Goal: Navigation & Orientation: Find specific page/section

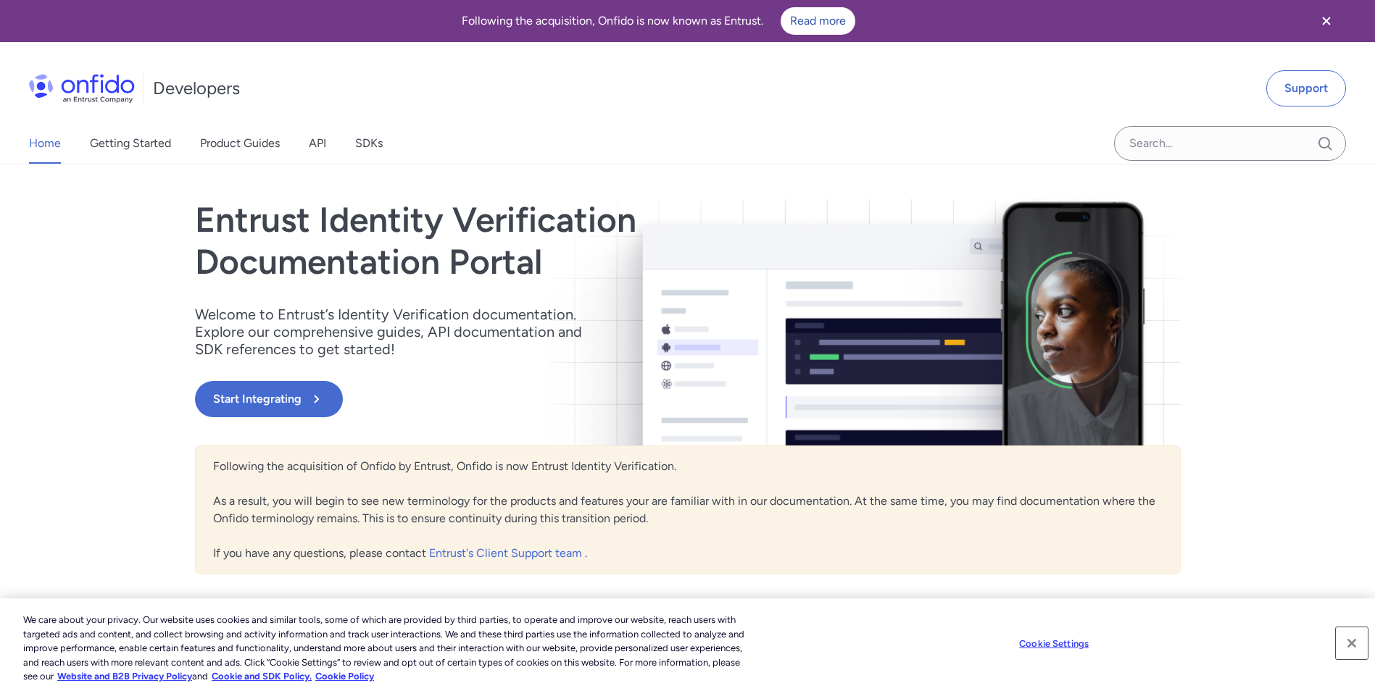
click at [1349, 643] on button "Close" at bounding box center [1352, 644] width 32 height 32
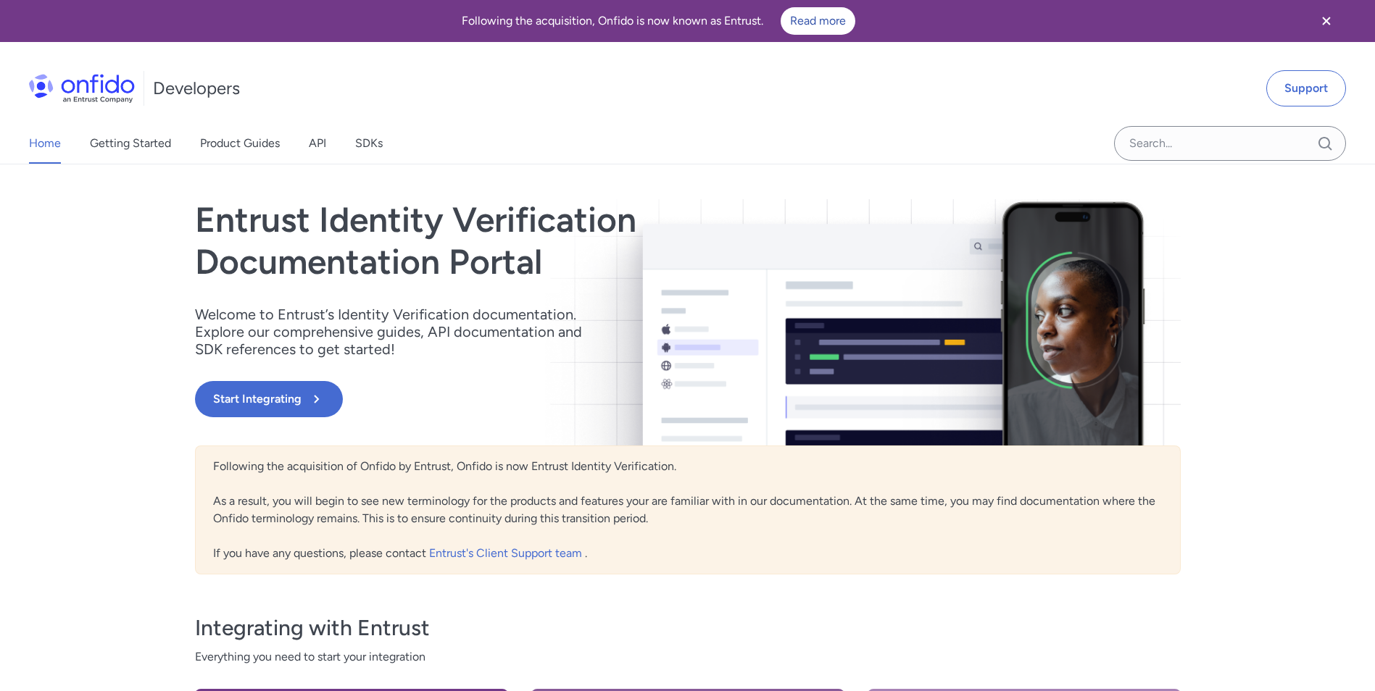
click at [1338, 412] on div "Home Getting Started Product Guides API SDKs Support Entrust Identity Verificat…" at bounding box center [687, 549] width 1375 height 769
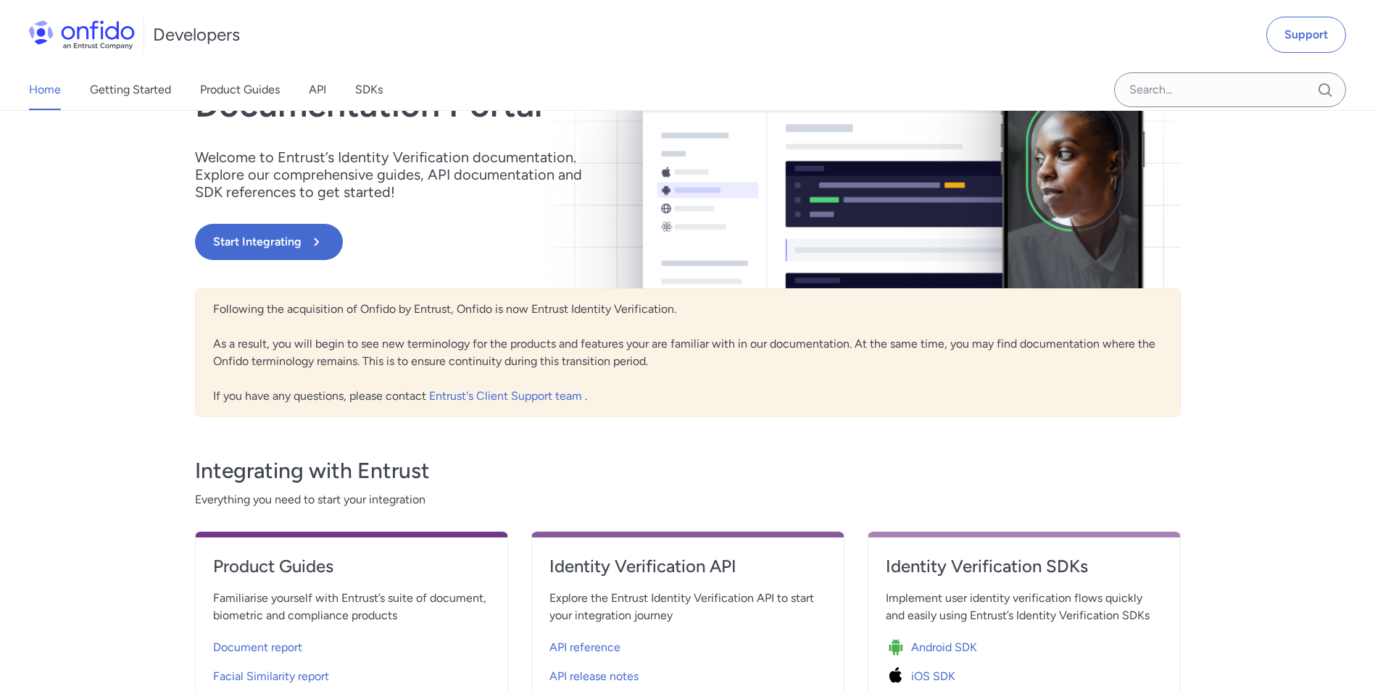
scroll to position [12, 0]
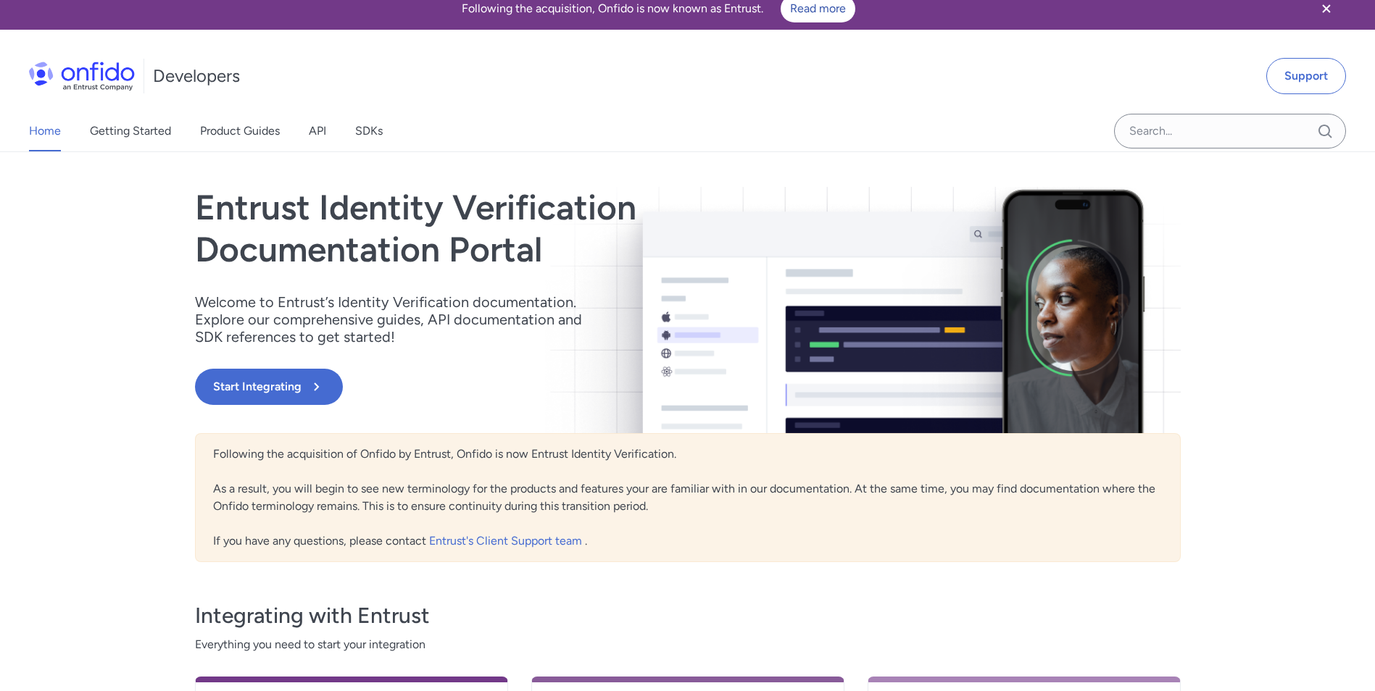
click at [62, 345] on div "Home Getting Started Product Guides API SDKs Support Entrust Identity Verificat…" at bounding box center [687, 536] width 1375 height 769
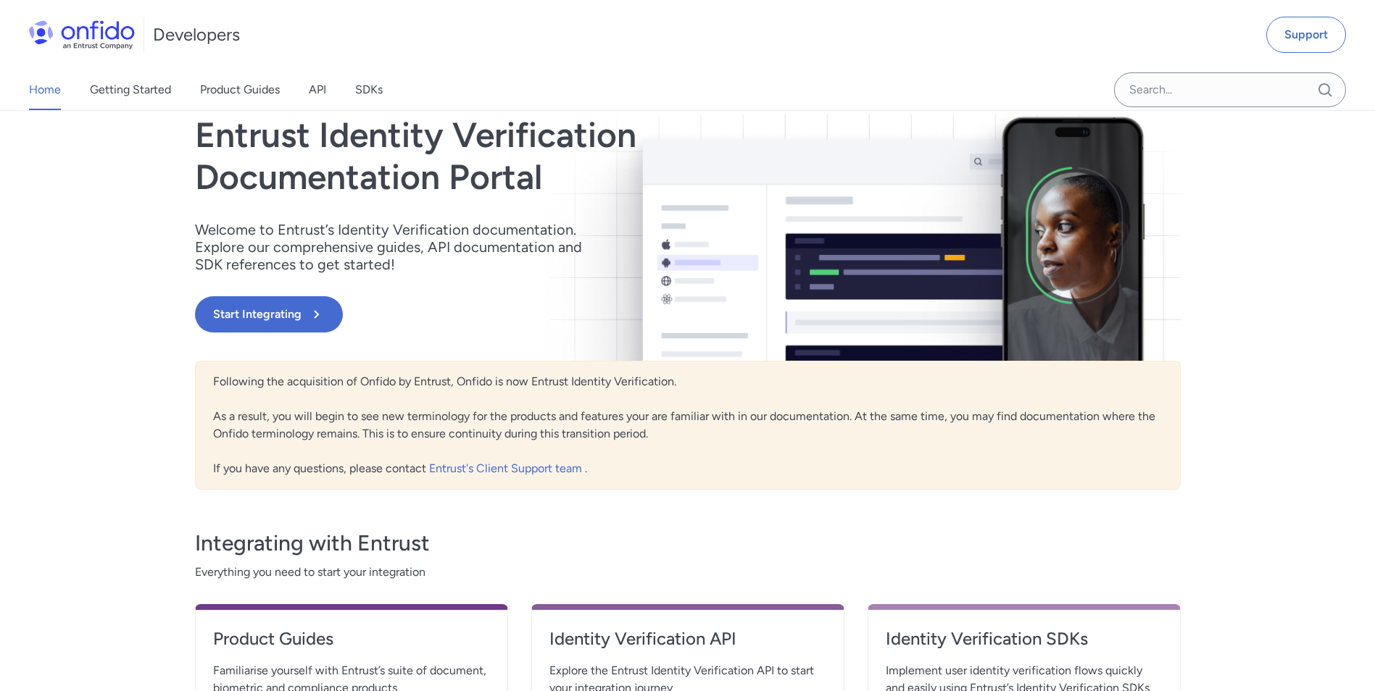
scroll to position [0, 0]
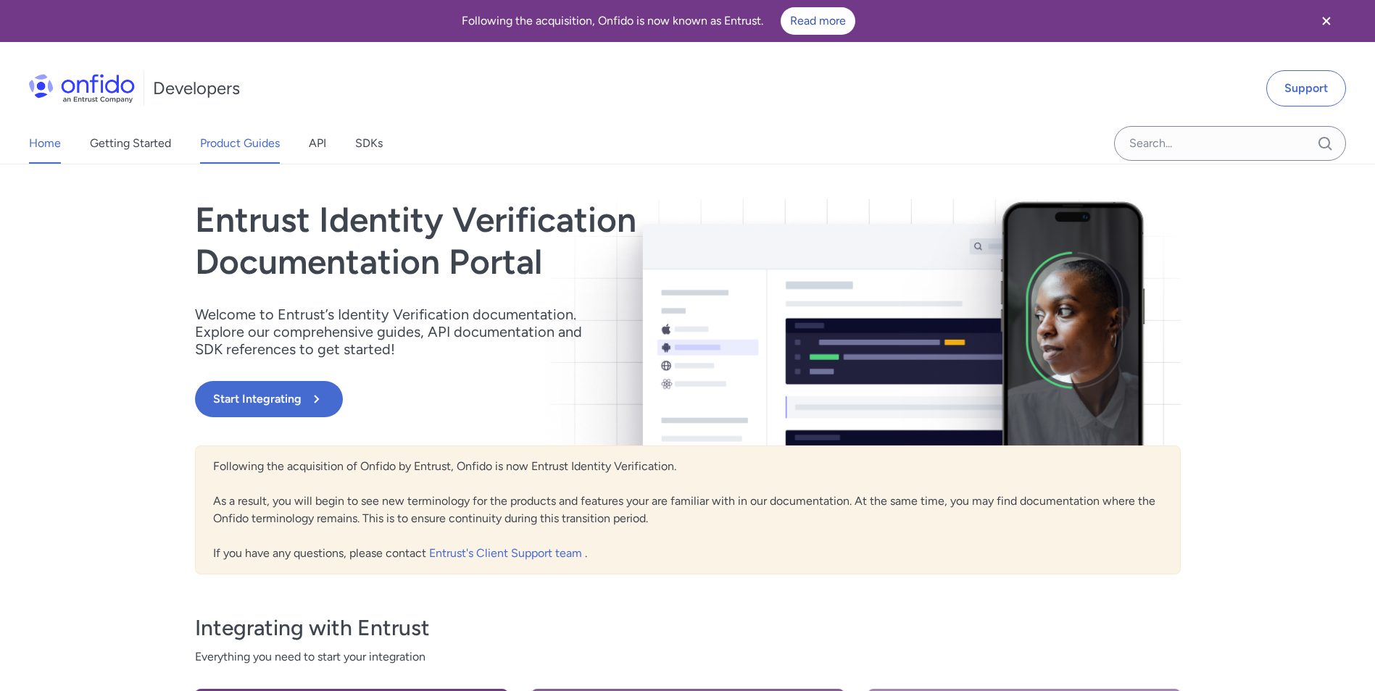
click at [239, 144] on link "Product Guides" at bounding box center [240, 143] width 80 height 41
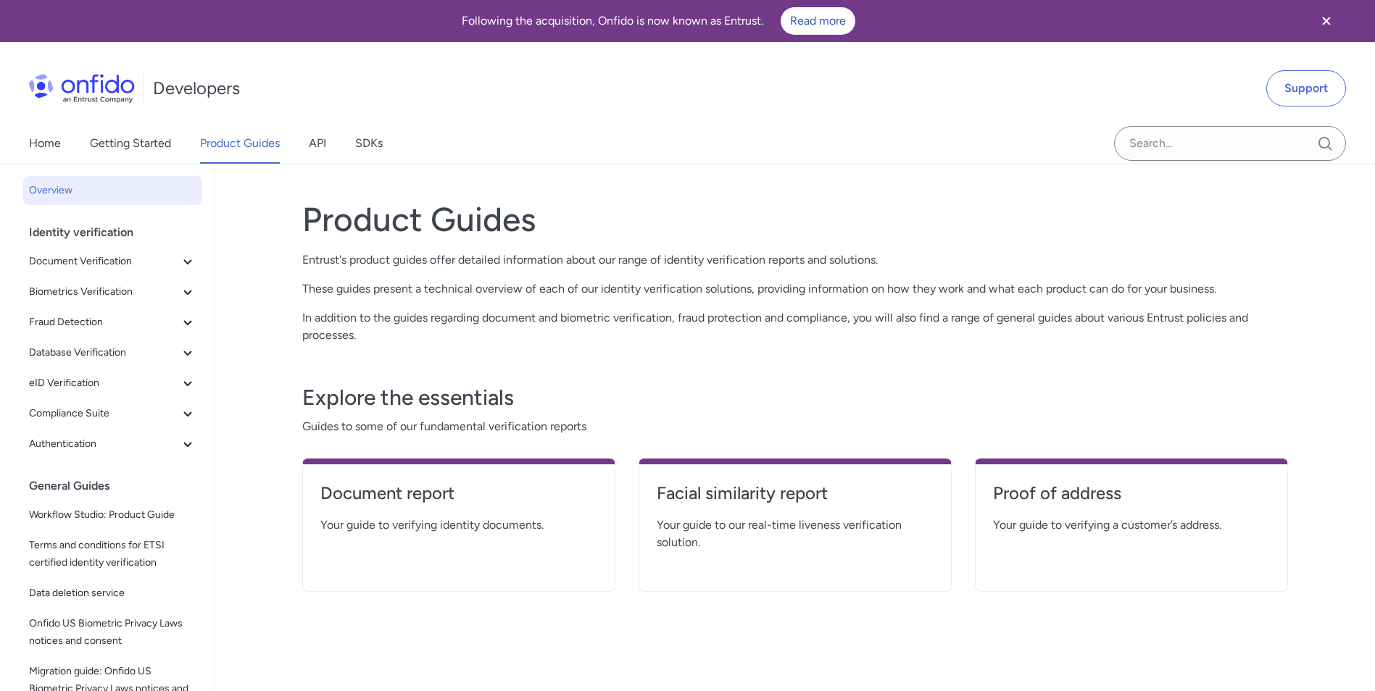
click at [570, 128] on div "Home Getting Started Product Guides API SDKs" at bounding box center [687, 143] width 1375 height 41
drag, startPoint x: 23, startPoint y: 141, endPoint x: 36, endPoint y: 140, distance: 13.1
click at [26, 140] on div "Home Getting Started Product Guides API SDKs" at bounding box center [220, 143] width 441 height 41
click at [38, 139] on link "Home" at bounding box center [45, 143] width 32 height 41
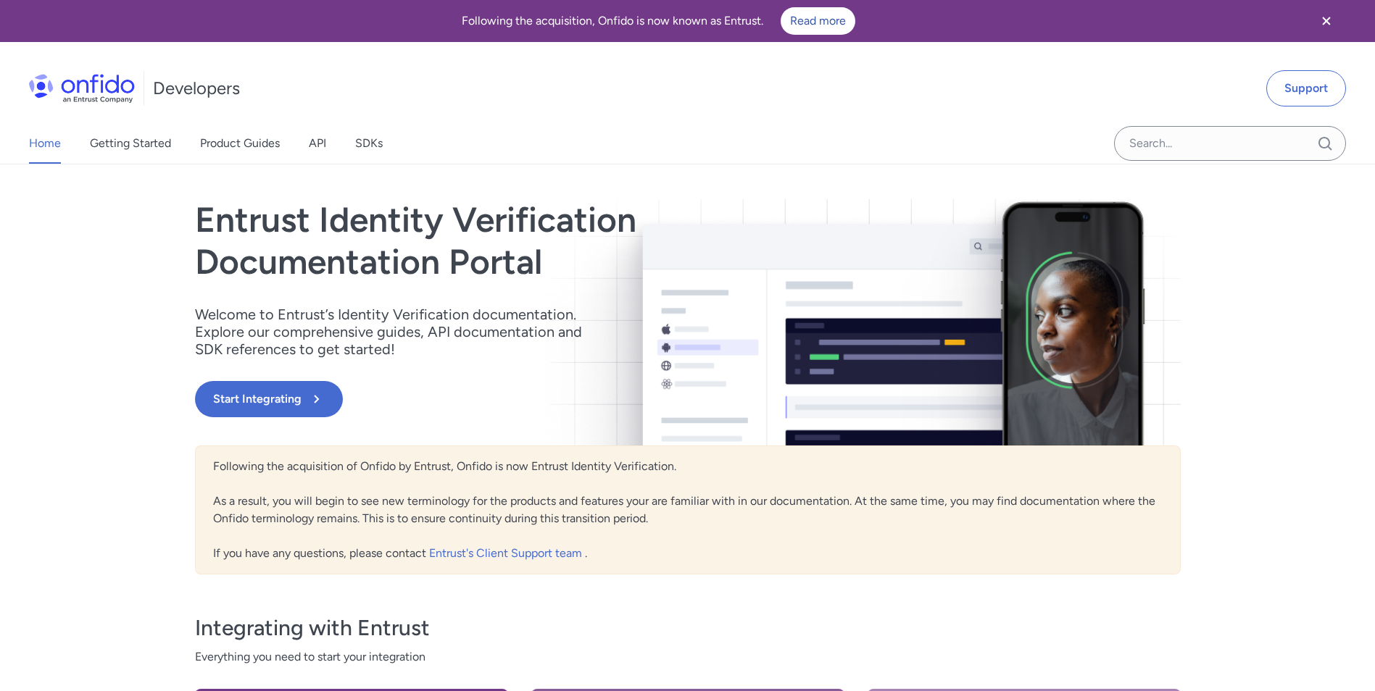
click at [109, 258] on div "Home Getting Started Product Guides API SDKs Support Entrust Identity Verificat…" at bounding box center [687, 549] width 1375 height 769
click at [116, 276] on div "Home Getting Started Product Guides API SDKs Support Entrust Identity Verificat…" at bounding box center [687, 549] width 1375 height 769
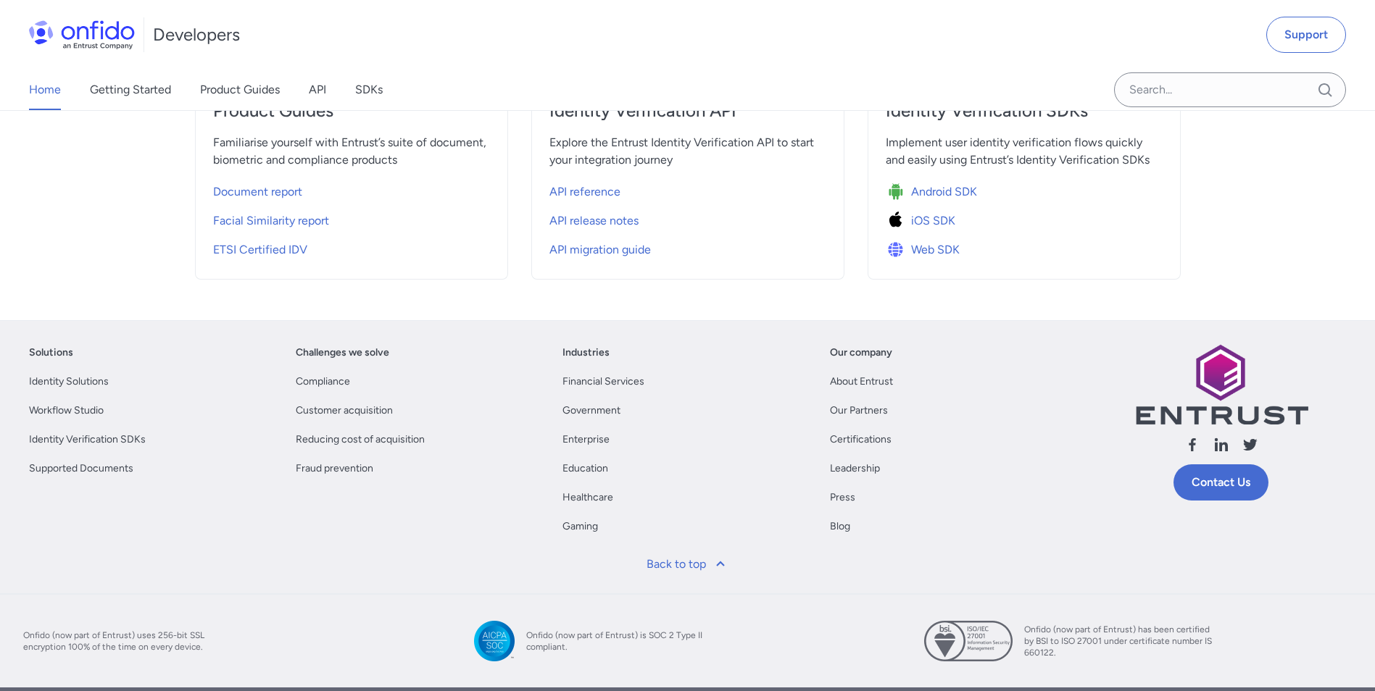
scroll to position [665, 0]
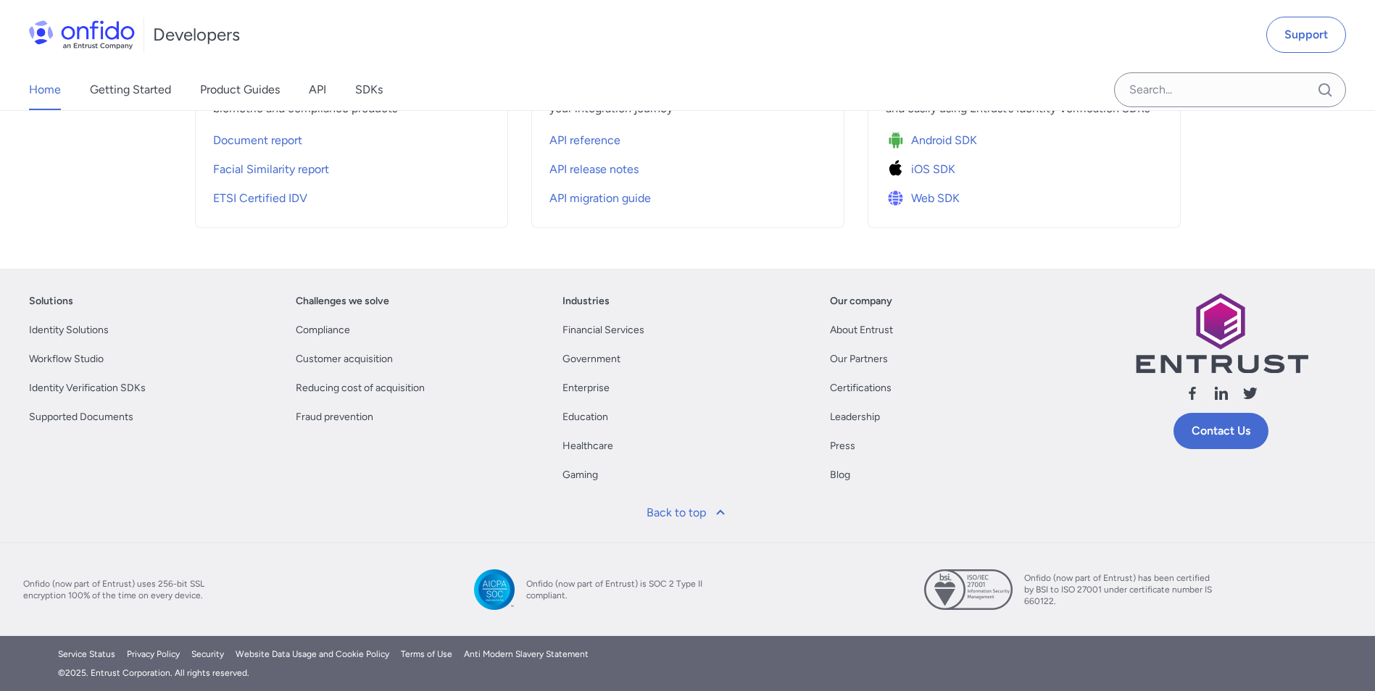
drag, startPoint x: 862, startPoint y: 359, endPoint x: 766, endPoint y: 402, distance: 105.8
click at [862, 359] on link "Our Partners" at bounding box center [859, 359] width 58 height 17
